Goal: Task Accomplishment & Management: Manage account settings

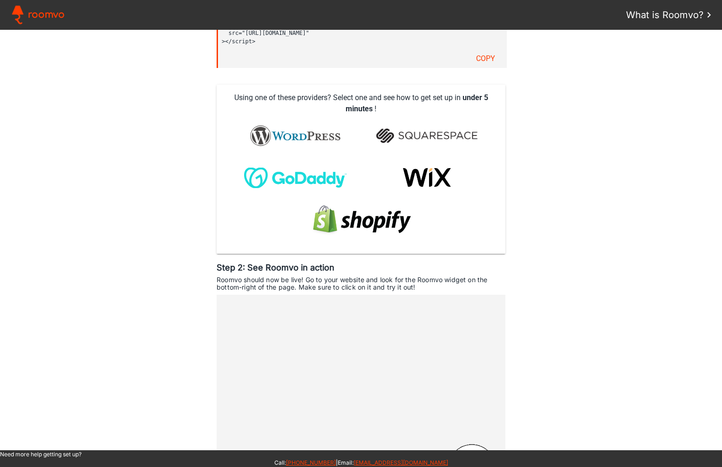
scroll to position [448, 0]
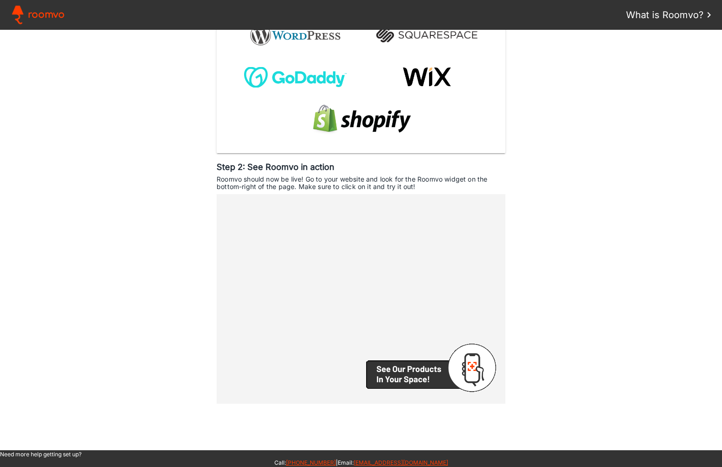
click at [61, 246] on assistant-instructions at bounding box center [361, 240] width 722 height 421
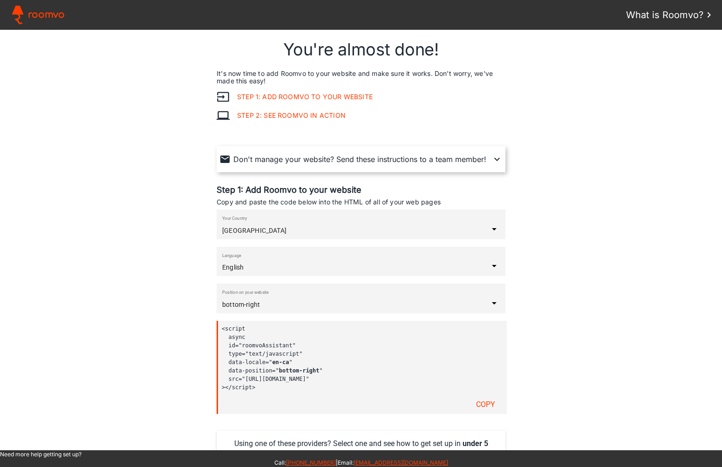
scroll to position [0, 0]
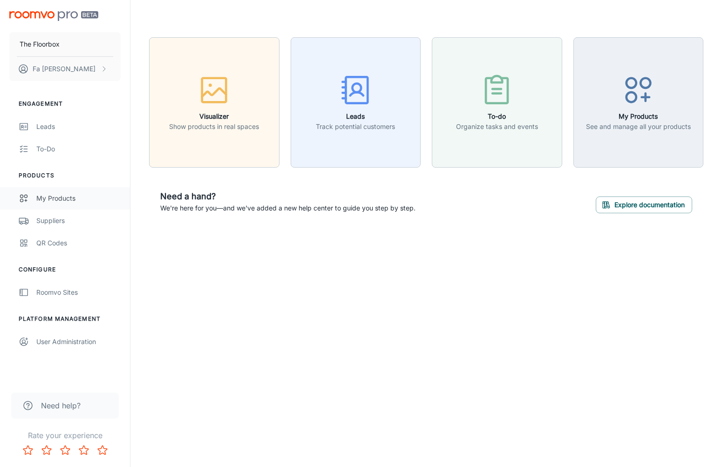
click at [85, 204] on link "My Products" at bounding box center [65, 198] width 130 height 22
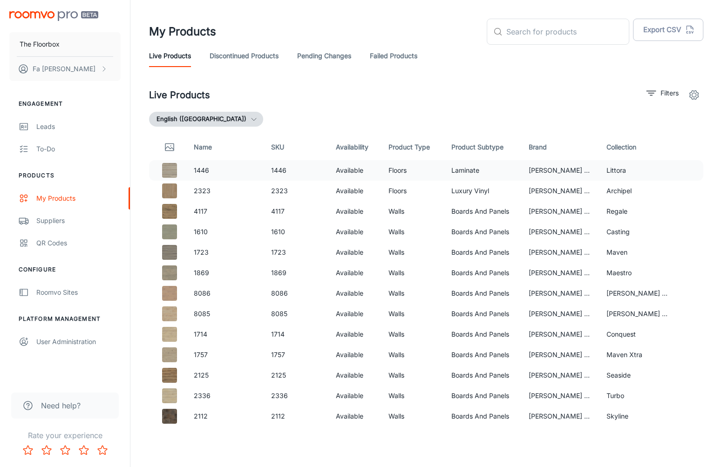
click at [275, 170] on td "1446" at bounding box center [296, 170] width 65 height 20
copy td "1446"
drag, startPoint x: 293, startPoint y: 105, endPoint x: 2, endPoint y: 272, distance: 335.1
click at [291, 105] on div "Live Products Filters English ([GEOGRAPHIC_DATA]) Name SKU Availability Product…" at bounding box center [426, 255] width 554 height 339
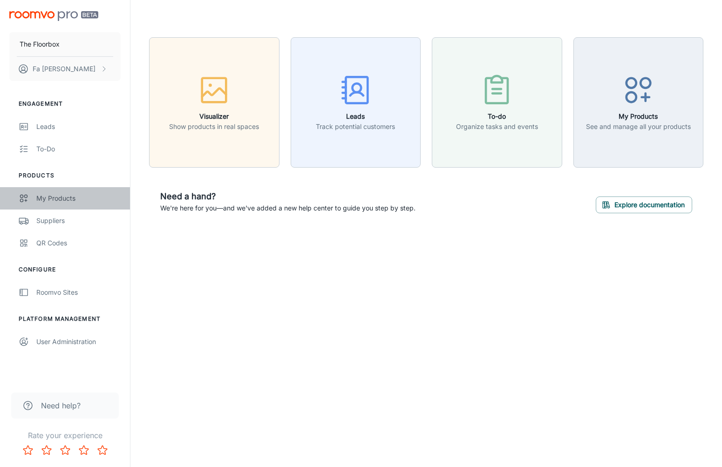
click at [49, 195] on div "My Products" at bounding box center [78, 198] width 84 height 10
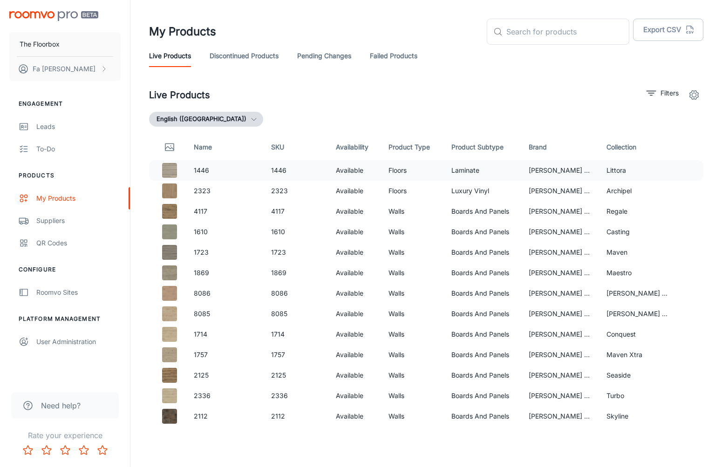
click at [200, 169] on p "1446" at bounding box center [225, 170] width 63 height 10
click at [307, 171] on td "1446" at bounding box center [296, 170] width 65 height 20
click at [286, 190] on td "2323" at bounding box center [296, 191] width 65 height 20
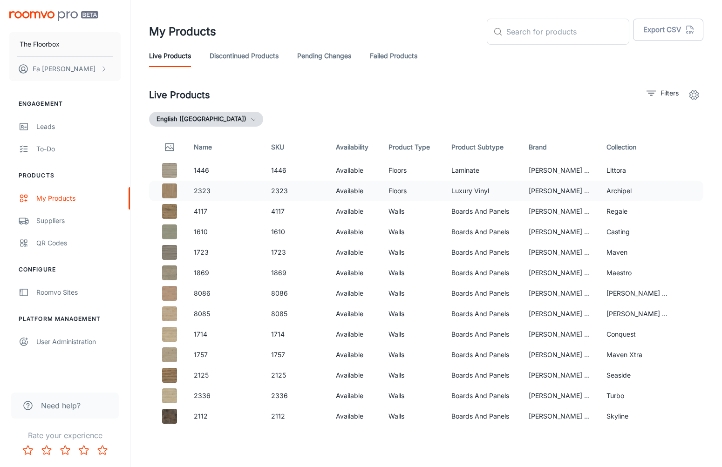
click at [286, 191] on td "2323" at bounding box center [296, 191] width 65 height 20
click at [282, 179] on td "1446" at bounding box center [296, 170] width 65 height 20
click at [280, 172] on td "1446" at bounding box center [296, 170] width 65 height 20
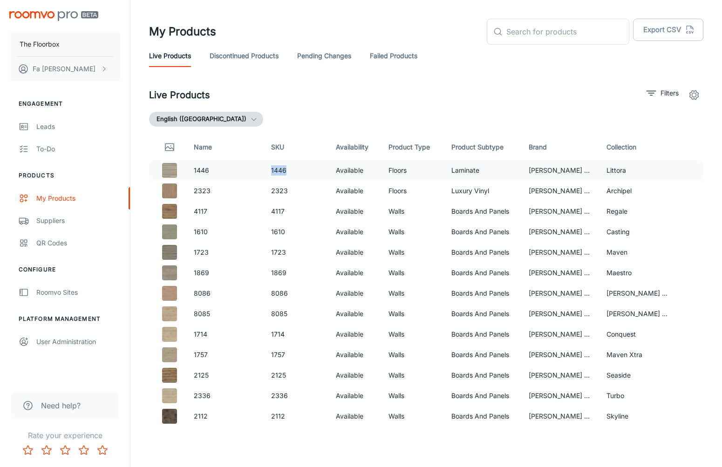
click at [280, 172] on td "1446" at bounding box center [296, 170] width 65 height 20
copy td "1446"
click at [207, 170] on p "1446" at bounding box center [225, 170] width 63 height 10
click at [612, 169] on td "Littora" at bounding box center [638, 170] width 78 height 20
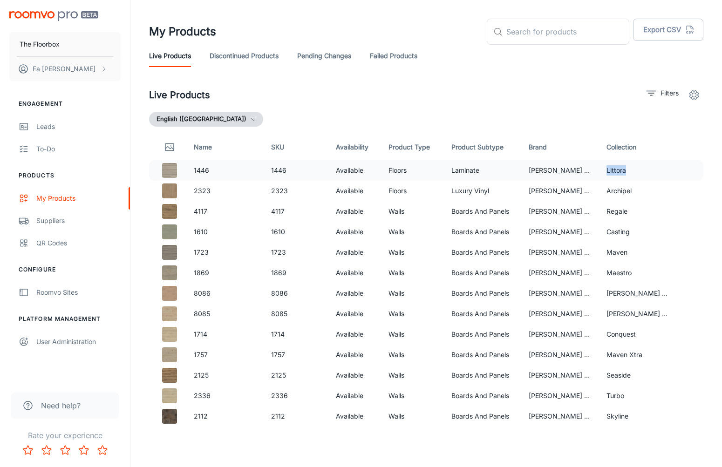
click at [612, 169] on td "Littora" at bounding box center [638, 170] width 78 height 20
copy td "Littora"
click at [607, 191] on td "Archipel" at bounding box center [638, 191] width 78 height 20
copy td "Archipel"
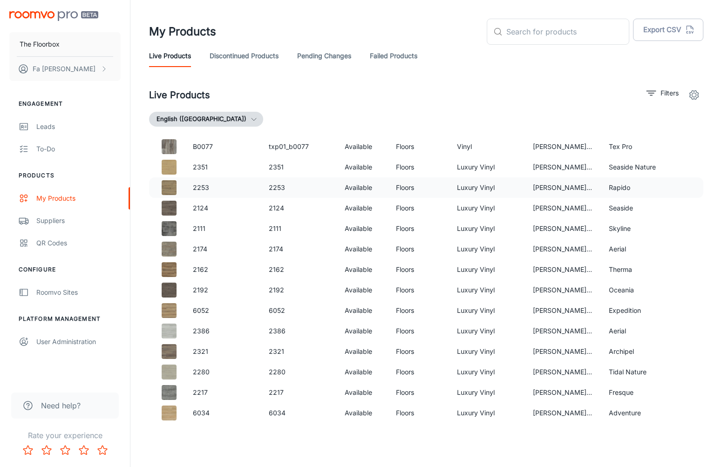
scroll to position [636, 0]
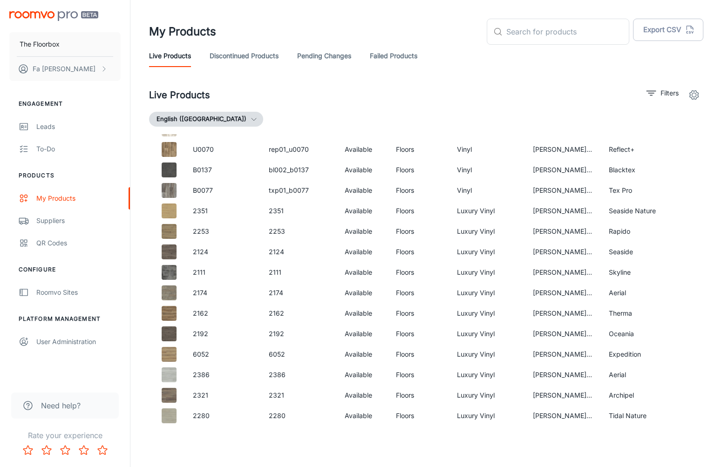
click at [319, 123] on div "English ([GEOGRAPHIC_DATA])" at bounding box center [426, 119] width 554 height 15
